Goal: Task Accomplishment & Management: Manage account settings

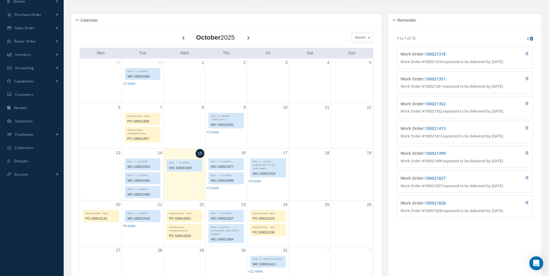
scroll to position [77, 0]
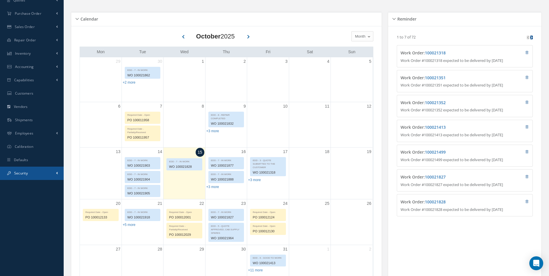
click at [61, 178] on link "Security" at bounding box center [32, 173] width 64 height 13
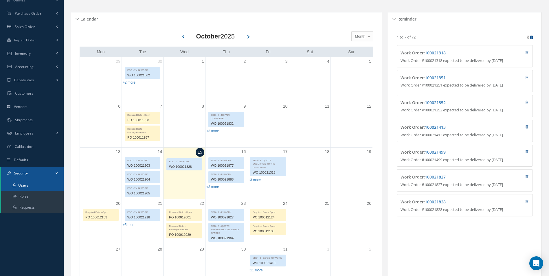
click at [43, 182] on link "Users" at bounding box center [32, 185] width 63 height 11
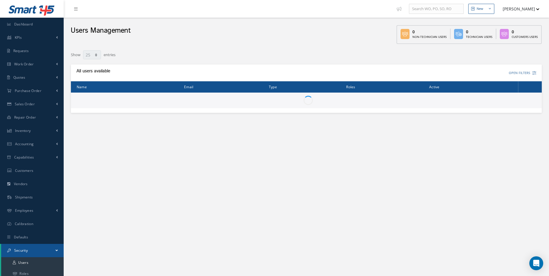
select select "25"
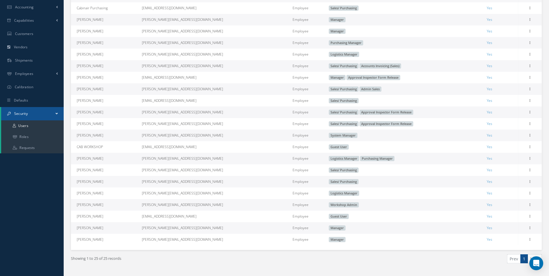
scroll to position [151, 0]
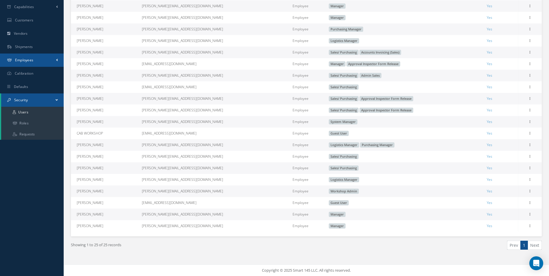
click at [52, 56] on link "Employees" at bounding box center [32, 60] width 64 height 13
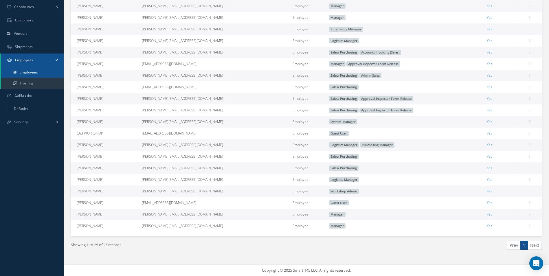
click at [53, 74] on link "Employees" at bounding box center [32, 72] width 63 height 11
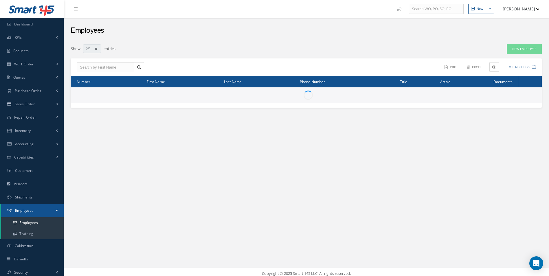
select select "25"
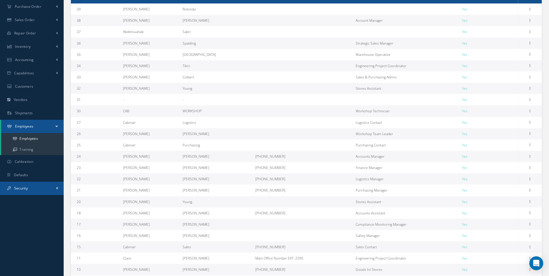
scroll to position [87, 0]
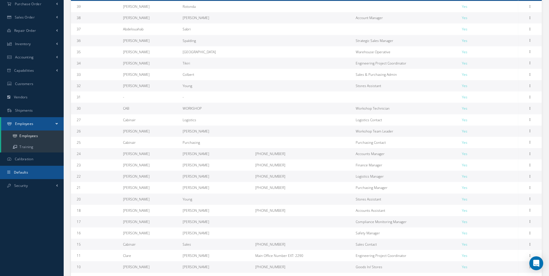
click at [22, 177] on link "Defaults" at bounding box center [32, 172] width 64 height 13
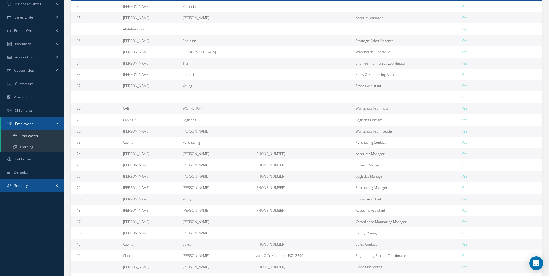
click at [27, 185] on span "Security" at bounding box center [21, 185] width 14 height 5
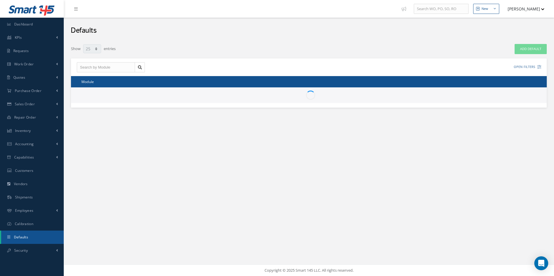
select select "25"
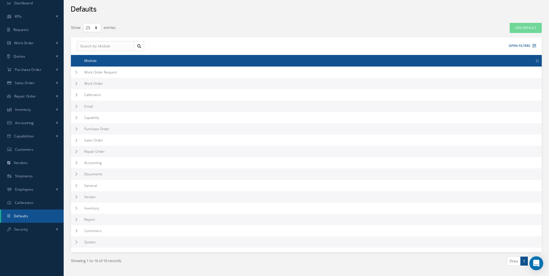
scroll to position [37, 0]
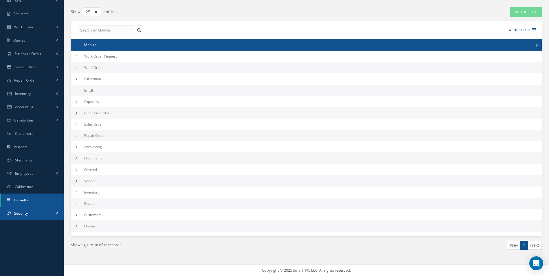
click at [34, 208] on link "Security" at bounding box center [32, 213] width 64 height 13
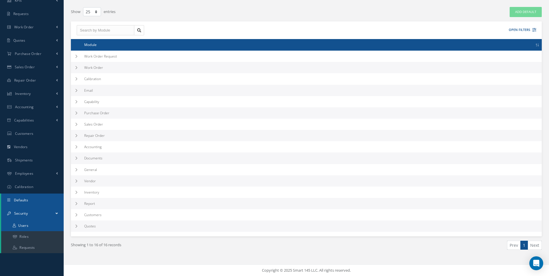
click at [36, 221] on link "Users" at bounding box center [32, 225] width 63 height 11
click at [35, 223] on link "Users" at bounding box center [32, 225] width 63 height 11
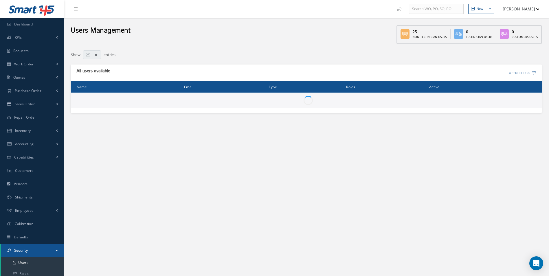
select select "25"
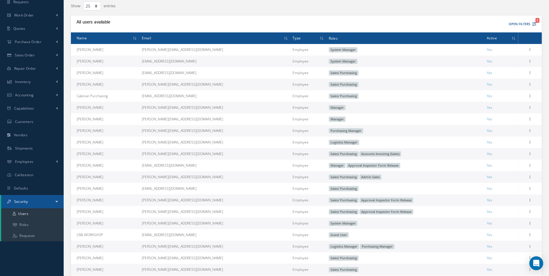
scroll to position [48, 0]
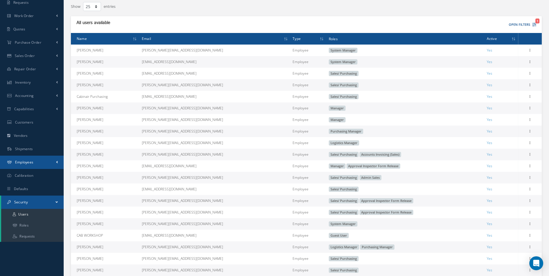
click at [43, 160] on link "Employees" at bounding box center [32, 162] width 64 height 13
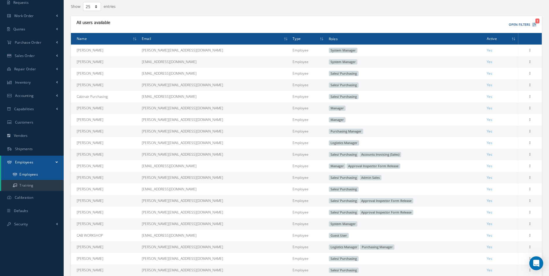
click at [42, 173] on link "Employees" at bounding box center [32, 174] width 63 height 11
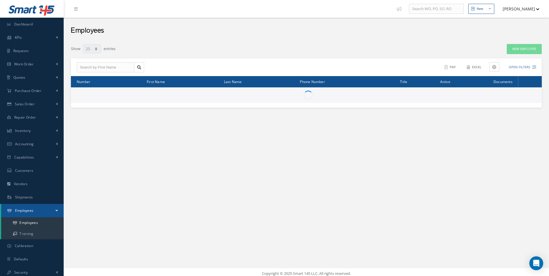
select select "25"
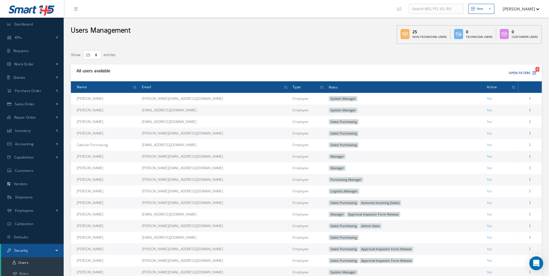
select select "25"
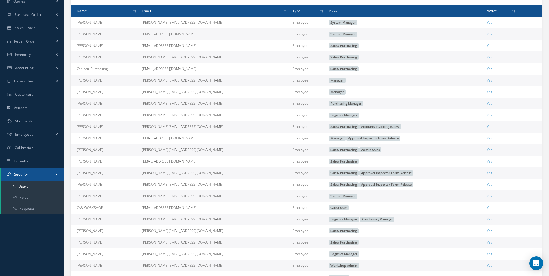
scroll to position [73, 0]
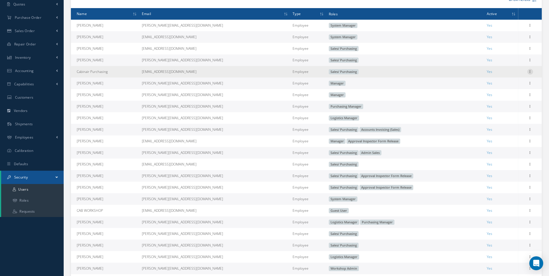
click at [530, 71] on icon at bounding box center [531, 71] width 6 height 5
click at [515, 74] on link "Edit" at bounding box center [504, 76] width 46 height 8
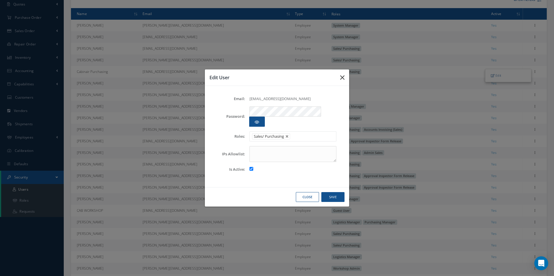
click at [344, 81] on button "button" at bounding box center [342, 77] width 14 height 16
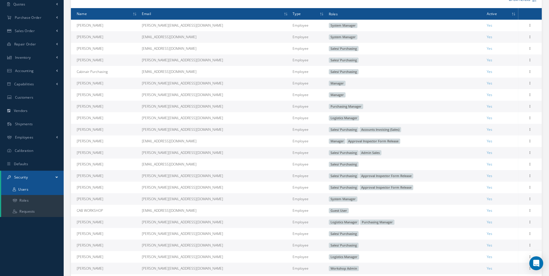
click at [25, 188] on link "Users" at bounding box center [32, 189] width 63 height 11
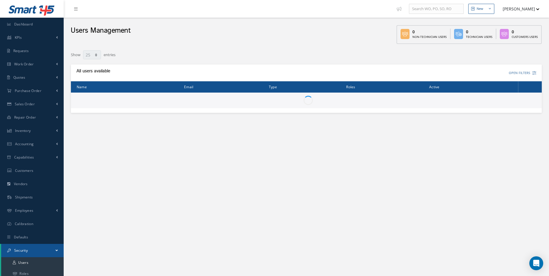
select select "25"
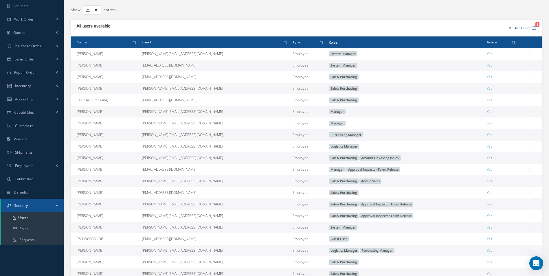
scroll to position [48, 0]
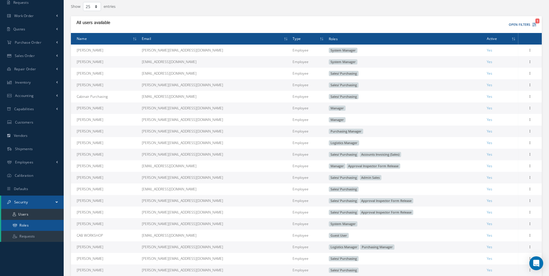
click at [43, 227] on link "Roles" at bounding box center [32, 225] width 63 height 11
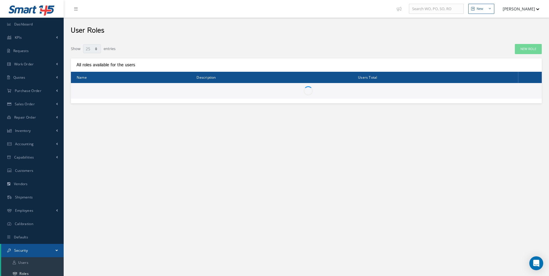
select select "25"
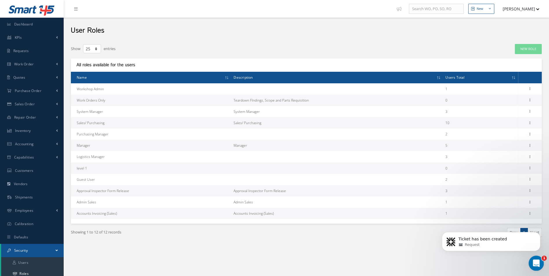
click at [536, 257] on div "Open Intercom Messenger" at bounding box center [535, 262] width 19 height 19
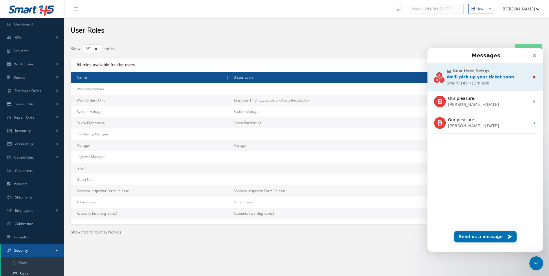
click at [464, 81] on div "Smart 145" at bounding box center [457, 83] width 21 height 6
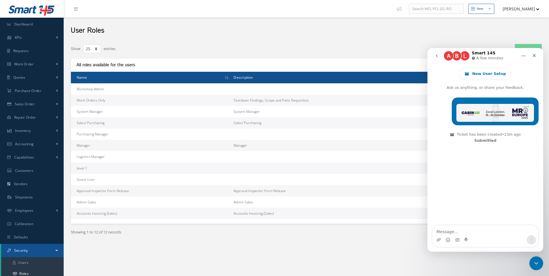
click at [363, 52] on div "New Role" at bounding box center [447, 49] width 200 height 10
click at [532, 262] on icon "Close Intercom Messenger" at bounding box center [535, 262] width 7 height 7
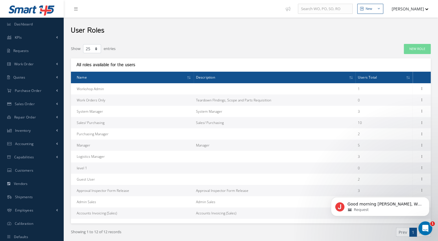
scroll to position [53, 0]
